Goal: Task Accomplishment & Management: Manage account settings

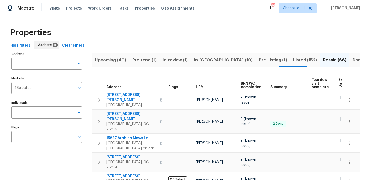
click at [175, 25] on div "Properties" at bounding box center [183, 32] width 351 height 16
click at [56, 9] on span "Visits" at bounding box center [54, 8] width 11 height 5
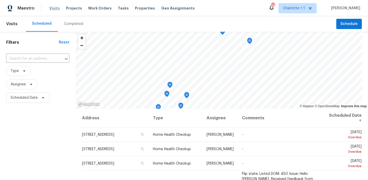
click at [51, 6] on span "Visits" at bounding box center [54, 8] width 11 height 5
click at [340, 23] on span "Schedule" at bounding box center [348, 24] width 17 height 6
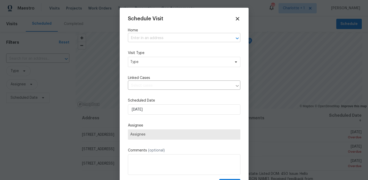
click at [158, 39] on input "text" at bounding box center [177, 38] width 98 height 8
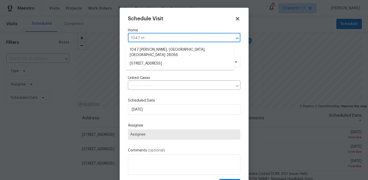
type input "1047 ma"
drag, startPoint x: 177, startPoint y: 58, endPoint x: 173, endPoint y: 57, distance: 3.4
click at [177, 60] on li "1047 Mallard Dr, Rock Hill, SC 29732" at bounding box center [179, 64] width 108 height 9
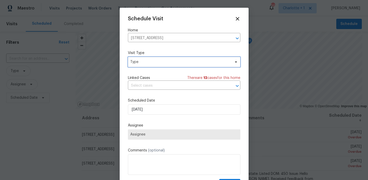
click at [154, 63] on span "Type" at bounding box center [180, 62] width 100 height 5
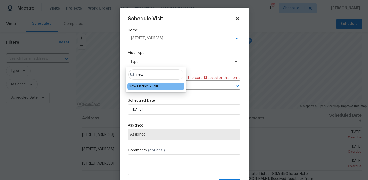
type input "new"
click at [145, 85] on div "New Listing Audit" at bounding box center [143, 86] width 29 height 5
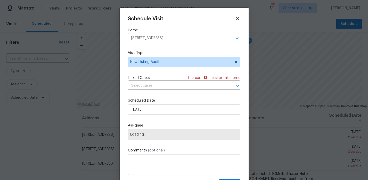
click at [165, 77] on div "Linked Cases There are 12 case s for this home" at bounding box center [184, 77] width 112 height 5
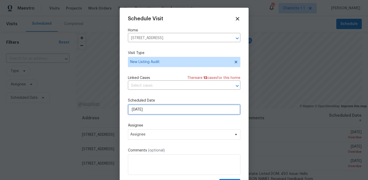
click at [156, 109] on input "9/8/2025" at bounding box center [184, 110] width 112 height 10
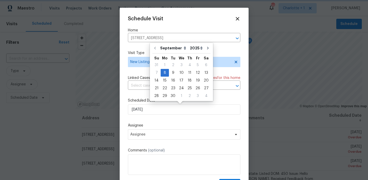
click at [160, 128] on label "Assignee" at bounding box center [184, 125] width 112 height 5
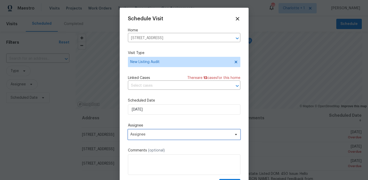
click at [160, 133] on span "Assignee" at bounding box center [180, 135] width 101 height 4
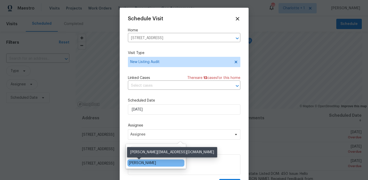
type input "brian f"
click at [141, 163] on div "[PERSON_NAME]" at bounding box center [142, 163] width 27 height 5
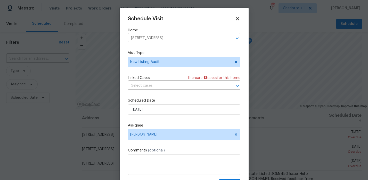
click at [182, 121] on div "Schedule Visit Home 1047 Mallard Dr, Rock Hill, SC 29732 ​ Visit Type New Listi…" at bounding box center [184, 102] width 112 height 173
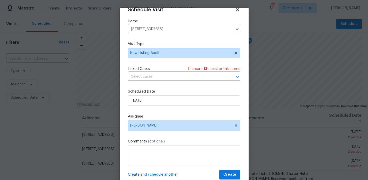
click at [161, 174] on span "Create and schedule another" at bounding box center [153, 174] width 50 height 5
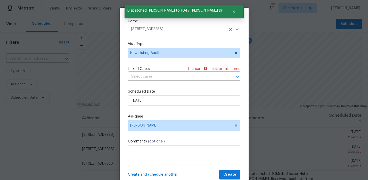
click at [198, 30] on input "1047 Mallard Dr, Rock Hill, SC 29732" at bounding box center [177, 29] width 98 height 8
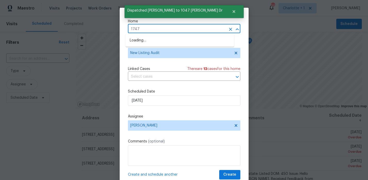
type input "1747"
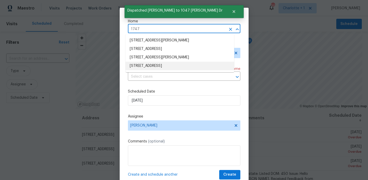
click at [179, 65] on li "1747 Baylor Dr, Rock Hill, SC 29732" at bounding box center [179, 66] width 108 height 9
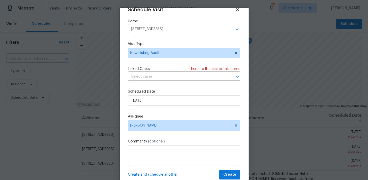
click at [160, 176] on span "Create and schedule another" at bounding box center [153, 174] width 50 height 5
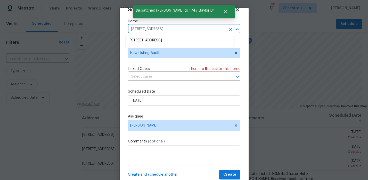
click at [191, 29] on input "1747 Baylor Dr, Rock Hill, SC 29732" at bounding box center [177, 29] width 98 height 8
type input "1754 per"
click at [161, 37] on li "1754 Perfection Ave, Belmont, NC 28012" at bounding box center [179, 40] width 108 height 9
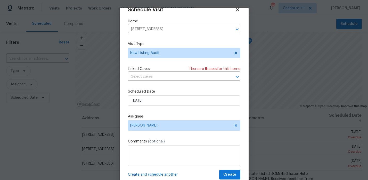
click at [148, 174] on span "Create and schedule another" at bounding box center [153, 174] width 50 height 5
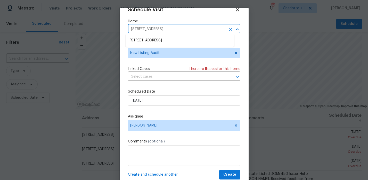
click at [180, 30] on input "1754 Perfection Ave, Belmont, NC 28012" at bounding box center [177, 29] width 98 height 8
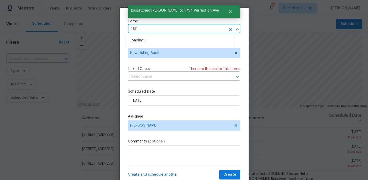
type input "1131 s"
click at [163, 39] on li "1131 Summit Hills Dr, Charlotte, NC 28214" at bounding box center [179, 40] width 108 height 9
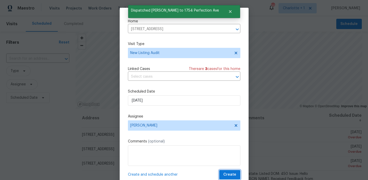
click at [227, 174] on span "Create" at bounding box center [229, 175] width 13 height 6
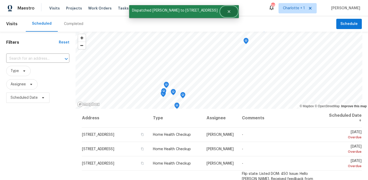
click at [229, 10] on button "Close" at bounding box center [228, 11] width 17 height 10
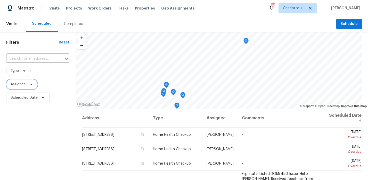
click at [25, 81] on span "Assignee" at bounding box center [21, 84] width 31 height 10
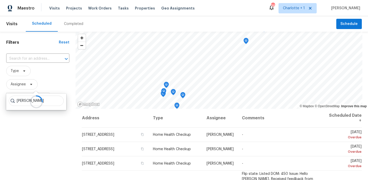
type input "brian fudge"
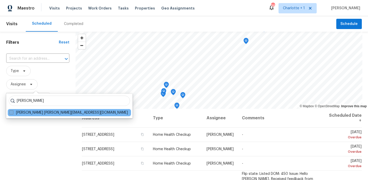
click at [12, 113] on span at bounding box center [11, 113] width 4 height 4
click at [12, 113] on input "Brian Fudge brian.fudge@opendoor.com" at bounding box center [10, 111] width 3 height 3
checkbox input "true"
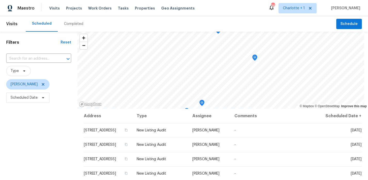
click at [23, 129] on div "Filters Reset ​ Type Brian Fudge Scheduled Date" at bounding box center [38, 143] width 77 height 222
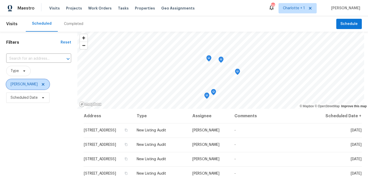
click at [42, 84] on icon at bounding box center [43, 84] width 3 height 3
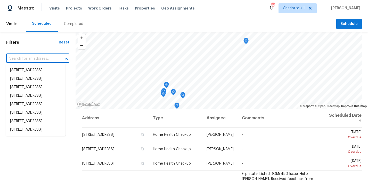
click at [28, 62] on input "text" at bounding box center [30, 59] width 49 height 8
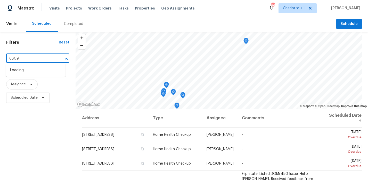
type input "6809 b"
click at [26, 72] on li "6809 Brancusi Ct, Charlotte, NC 28215" at bounding box center [36, 70] width 60 height 9
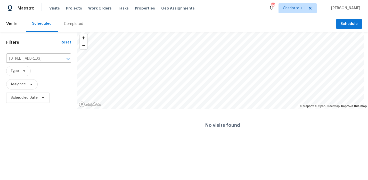
drag, startPoint x: 49, startPoint y: 121, endPoint x: 50, endPoint y: 117, distance: 3.3
click at [49, 119] on div "Filters Reset 6809 Brancusi Ct, Charlotte, NC 28215 ​ Type Assignee Scheduled D…" at bounding box center [38, 87] width 77 height 110
click at [62, 59] on icon "Clear" at bounding box center [61, 58] width 5 height 5
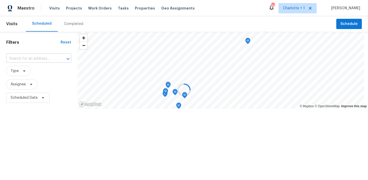
click at [27, 60] on input "text" at bounding box center [31, 59] width 50 height 8
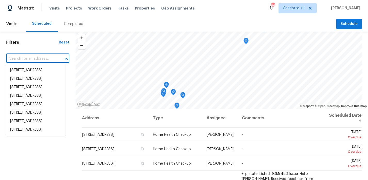
drag, startPoint x: 49, startPoint y: 43, endPoint x: 45, endPoint y: 47, distance: 5.8
click at [49, 43] on h1 "Filters" at bounding box center [32, 42] width 53 height 5
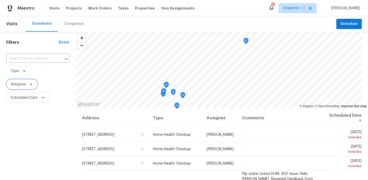
click at [21, 82] on span "Assignee" at bounding box center [21, 84] width 31 height 10
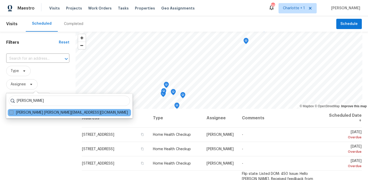
type input "brian fudge"
click at [12, 114] on span at bounding box center [11, 113] width 4 height 4
click at [12, 114] on input "Brian Fudge brian.fudge@opendoor.com" at bounding box center [10, 111] width 3 height 3
checkbox input "true"
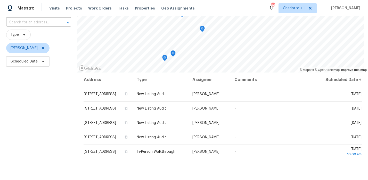
scroll to position [37, 0]
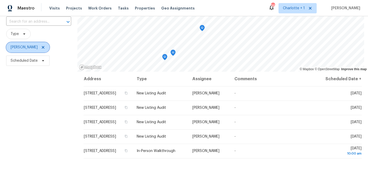
click at [41, 46] on icon at bounding box center [43, 47] width 4 height 4
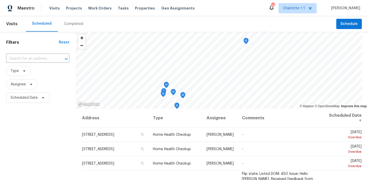
drag, startPoint x: 50, startPoint y: 75, endPoint x: 23, endPoint y: 74, distance: 26.3
click at [47, 75] on span "Type" at bounding box center [37, 71] width 63 height 10
click at [23, 74] on span "Type" at bounding box center [18, 71] width 24 height 10
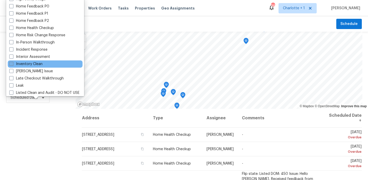
scroll to position [188, 0]
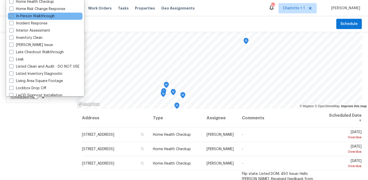
click at [40, 17] on label "In-Person Walkthrough" at bounding box center [31, 16] width 45 height 5
drag, startPoint x: 30, startPoint y: 121, endPoint x: 31, endPoint y: 114, distance: 7.3
click at [30, 121] on div "Filters Reset ​ Type Assignee Scheduled Date" at bounding box center [37, 143] width 75 height 222
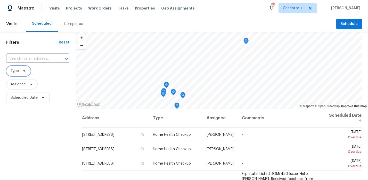
click at [21, 73] on span at bounding box center [24, 71] width 6 height 4
drag, startPoint x: 42, startPoint y: 116, endPoint x: 39, endPoint y: 98, distance: 18.6
click at [42, 114] on div "Filters Reset ​ Type Assignee Scheduled Date" at bounding box center [37, 143] width 75 height 222
drag, startPoint x: 25, startPoint y: 66, endPoint x: 24, endPoint y: 69, distance: 3.5
click at [25, 66] on span "Type" at bounding box center [37, 70] width 63 height 13
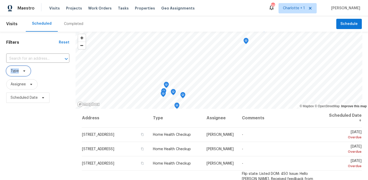
click at [23, 69] on span "Type" at bounding box center [18, 71] width 24 height 10
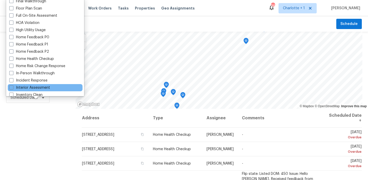
scroll to position [146, 0]
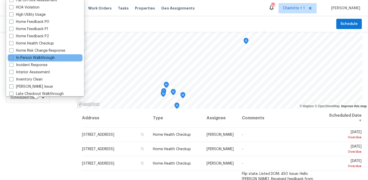
click at [27, 59] on label "In-Person Walkthrough" at bounding box center [31, 57] width 45 height 5
click at [13, 59] on input "In-Person Walkthrough" at bounding box center [10, 56] width 3 height 3
checkbox input "true"
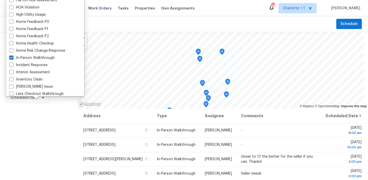
click at [24, 117] on div "Filters Reset ​ In-Person Walkthrough Assignee Scheduled Date" at bounding box center [38, 143] width 77 height 222
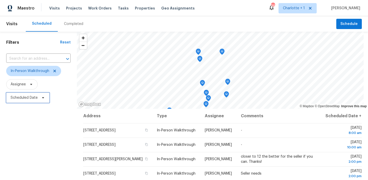
click at [25, 96] on span "Scheduled Date" at bounding box center [24, 97] width 27 height 5
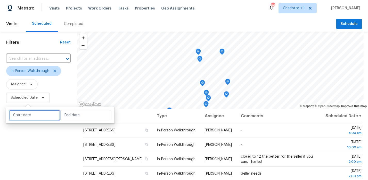
click at [37, 116] on input "text" at bounding box center [34, 115] width 51 height 10
select select "8"
select select "2025"
select select "9"
select select "2025"
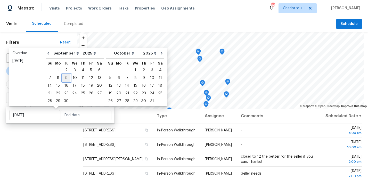
click at [65, 79] on div "9" at bounding box center [66, 77] width 8 height 7
type input "Tue, Sep 09"
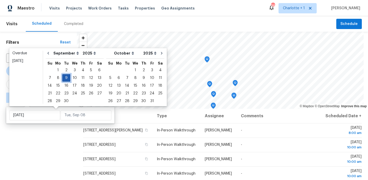
click at [65, 79] on div "9" at bounding box center [66, 77] width 8 height 7
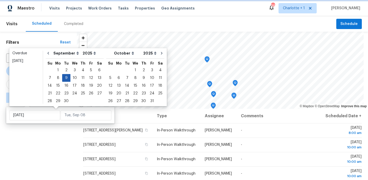
type input "Tue, Sep 09"
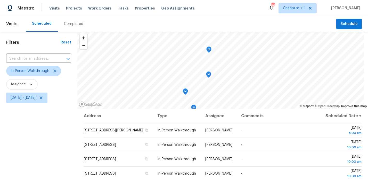
click at [43, 138] on div "Filters Reset ​ In-Person Walkthrough Assignee Tue, Sep 09 - Tue, Sep 09" at bounding box center [38, 143] width 77 height 222
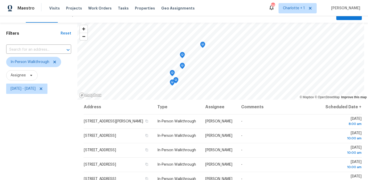
scroll to position [9, 0]
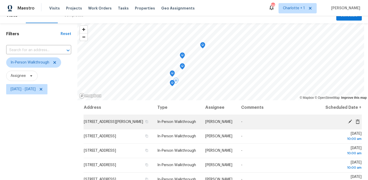
click at [347, 124] on icon at bounding box center [349, 122] width 5 height 5
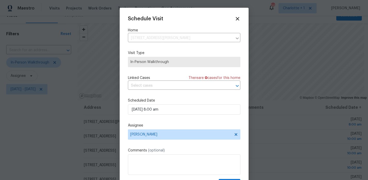
drag, startPoint x: 206, startPoint y: 100, endPoint x: 184, endPoint y: 129, distance: 36.3
click at [206, 100] on label "Scheduled Date" at bounding box center [184, 100] width 112 height 5
drag, startPoint x: 181, startPoint y: 132, endPoint x: 179, endPoint y: 130, distance: 3.1
click at [181, 132] on span "Ryan Craven" at bounding box center [184, 135] width 112 height 10
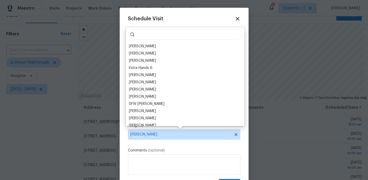
click at [157, 35] on input "search" at bounding box center [184, 34] width 113 height 10
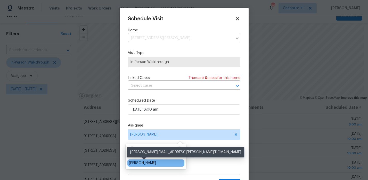
type input "matthew b"
click at [141, 162] on div "Matthew Barnhart" at bounding box center [142, 163] width 27 height 5
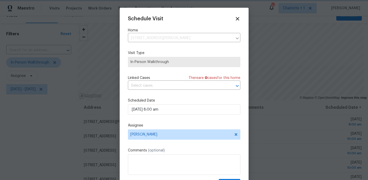
scroll to position [9, 0]
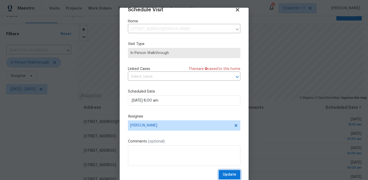
click at [223, 172] on span "Update" at bounding box center [229, 175] width 13 height 6
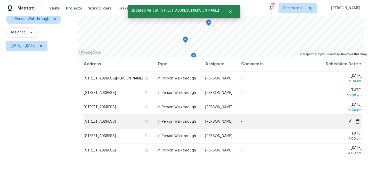
scroll to position [53, 0]
click at [347, 123] on icon at bounding box center [349, 121] width 4 height 4
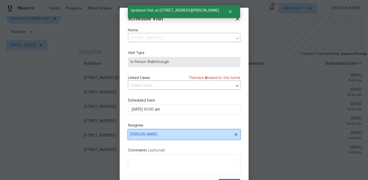
click at [158, 137] on span "[PERSON_NAME]" at bounding box center [184, 135] width 112 height 10
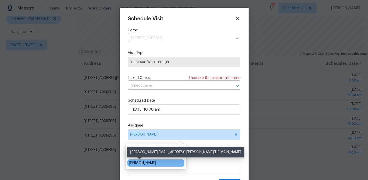
type input "ryan crav"
click at [143, 163] on div "Ryan Craven" at bounding box center [142, 163] width 27 height 5
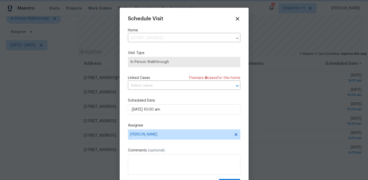
scroll to position [9, 0]
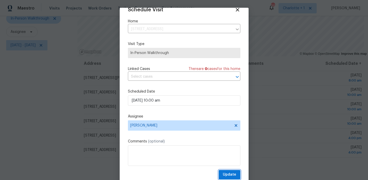
click at [226, 176] on span "Update" at bounding box center [229, 175] width 13 height 6
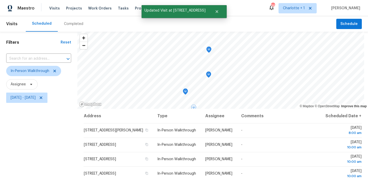
drag, startPoint x: 55, startPoint y: 135, endPoint x: 52, endPoint y: 134, distance: 3.3
click at [55, 135] on div "Filters Reset ​ In-Person Walkthrough Assignee Tue, Sep 09 - Tue, Sep 09" at bounding box center [38, 143] width 77 height 222
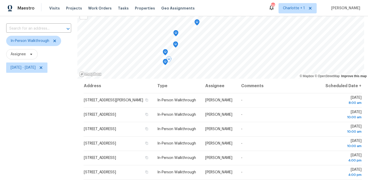
scroll to position [34, 0]
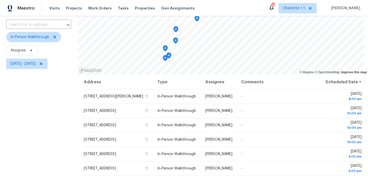
click at [31, 120] on div "Filters Reset ​ In-Person Walkthrough Assignee Tue, Sep 09 - Tue, Sep 09" at bounding box center [38, 109] width 77 height 222
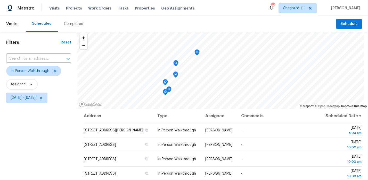
scroll to position [4, 0]
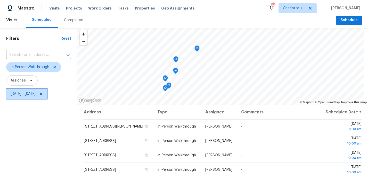
click at [43, 94] on icon at bounding box center [41, 94] width 4 height 4
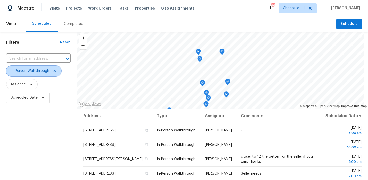
click at [54, 71] on icon at bounding box center [54, 71] width 3 height 3
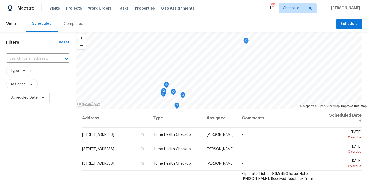
click at [242, 2] on div "Maestro Visits Projects Work Orders Tasks Properties Geo Assignments 96 Charlot…" at bounding box center [184, 8] width 368 height 16
